Goal: Task Accomplishment & Management: Manage account settings

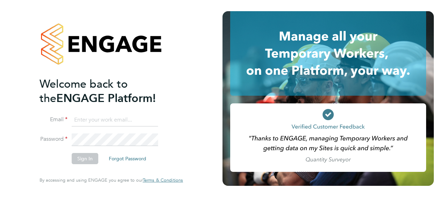
type input "[PERSON_NAME][EMAIL_ADDRESS][DOMAIN_NAME]"
click at [88, 160] on button "Sign In" at bounding box center [85, 158] width 27 height 11
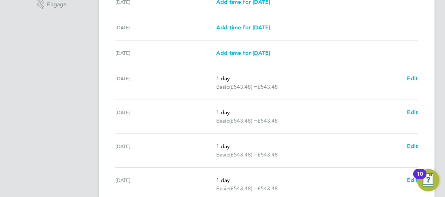
scroll to position [280, 0]
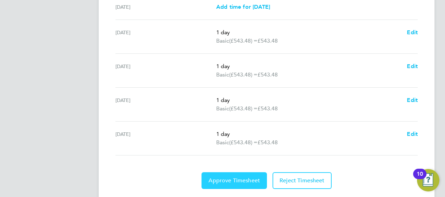
click at [230, 175] on button "Approve Timesheet" at bounding box center [234, 181] width 65 height 17
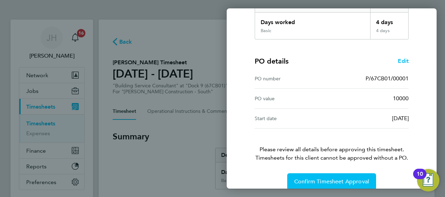
scroll to position [137, 0]
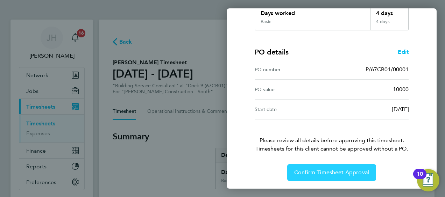
click at [310, 176] on button "Confirm Timesheet Approval" at bounding box center [331, 173] width 89 height 17
